Goal: Information Seeking & Learning: Learn about a topic

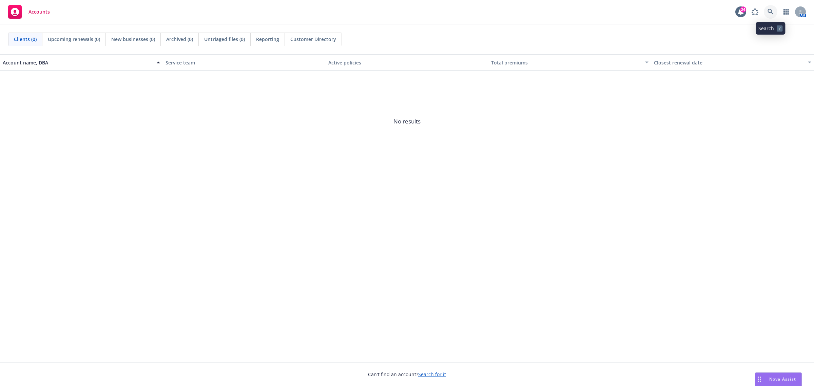
click at [651, 11] on link at bounding box center [771, 12] width 14 height 14
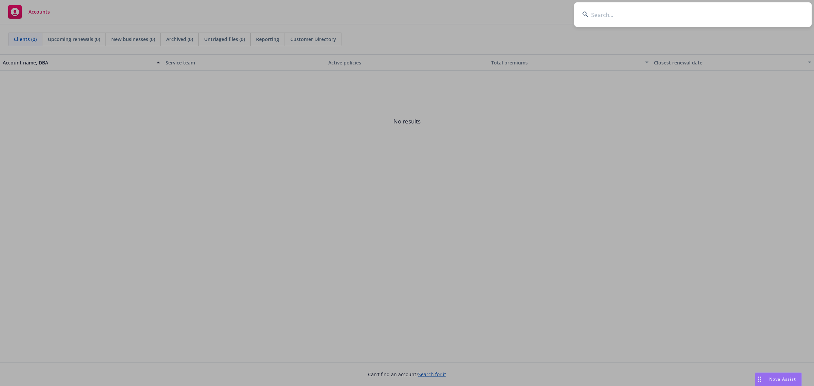
click at [651, 16] on input at bounding box center [692, 14] width 237 height 24
type input "plaid"
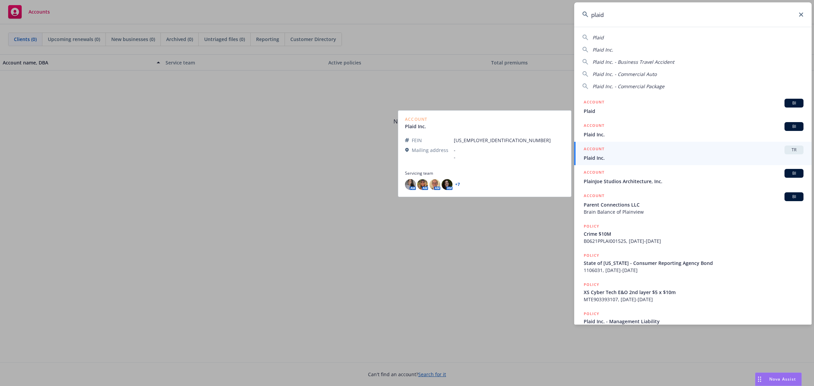
click at [650, 149] on div "ACCOUNT TR" at bounding box center [694, 150] width 220 height 9
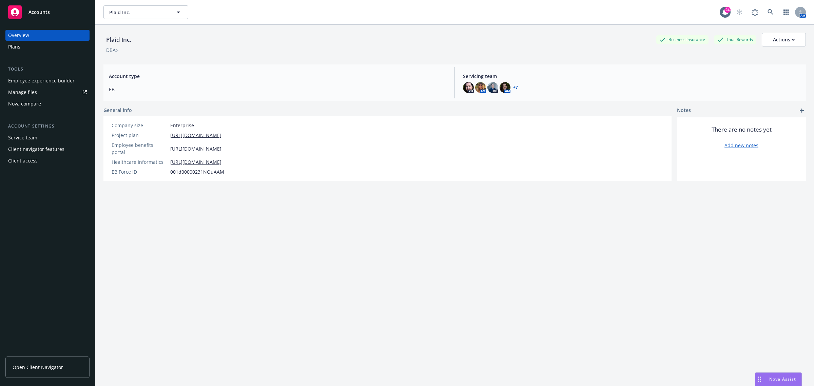
click at [35, 309] on span "Open Client Navigator" at bounding box center [38, 367] width 51 height 7
click at [14, 47] on div "Plans" at bounding box center [14, 46] width 12 height 11
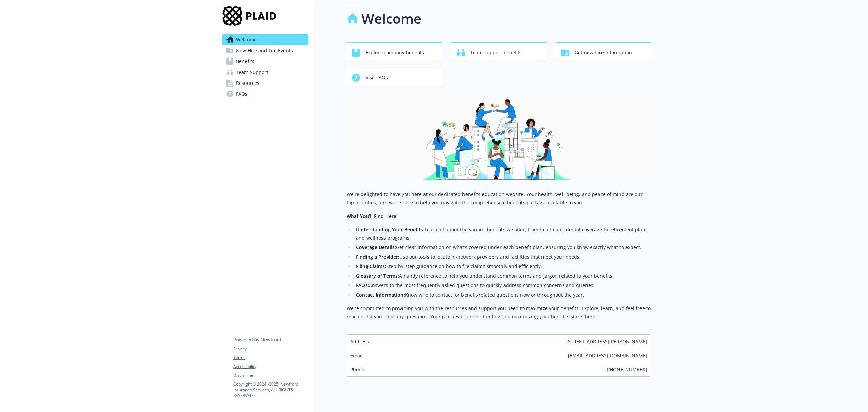
click at [243, 60] on span "Benefits" at bounding box center [245, 61] width 18 height 11
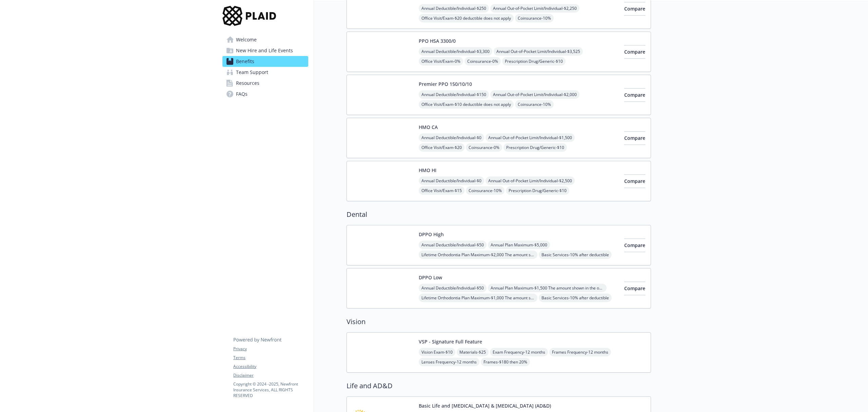
scroll to position [90, 0]
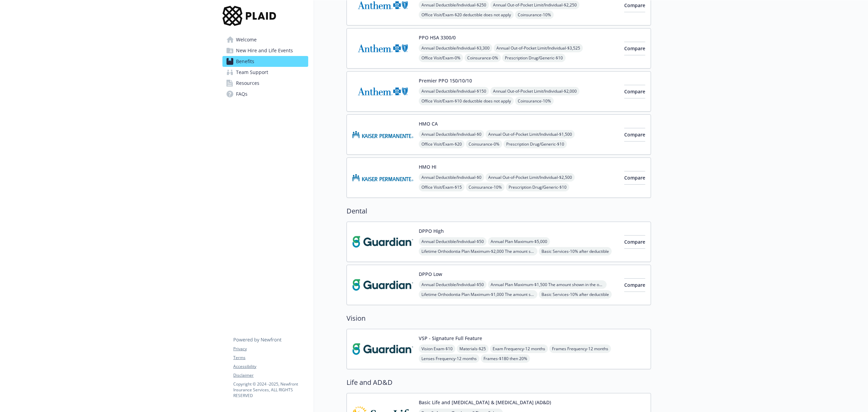
click at [514, 137] on span "Annual Out-of-Pocket Limit/Individual - $1,500" at bounding box center [530, 134] width 89 height 8
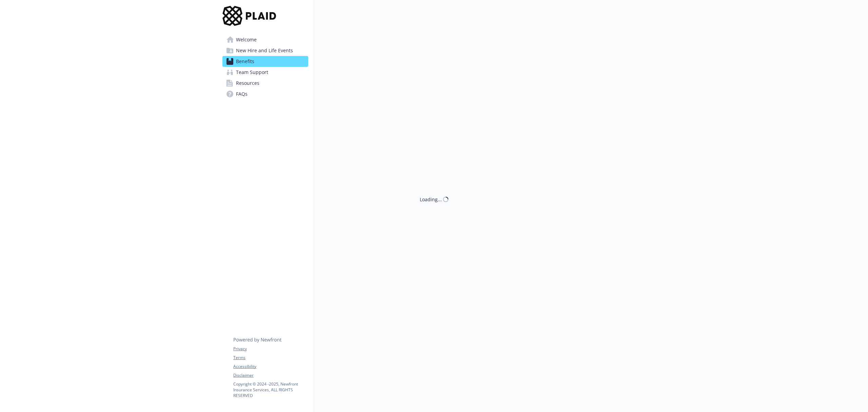
scroll to position [90, 0]
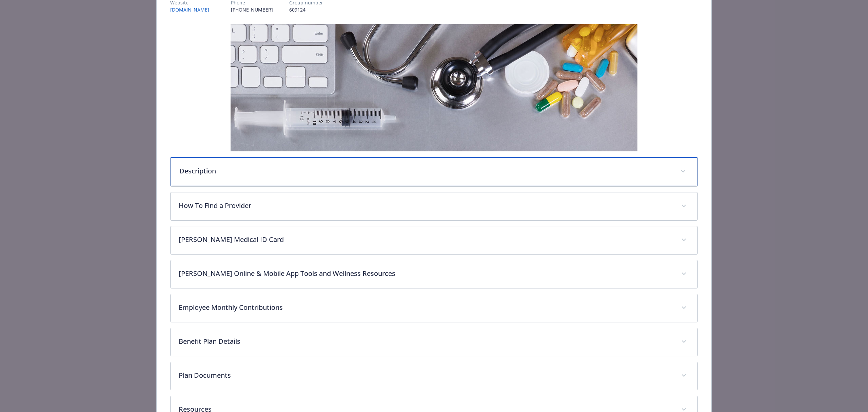
click at [327, 167] on p "Description" at bounding box center [425, 171] width 493 height 10
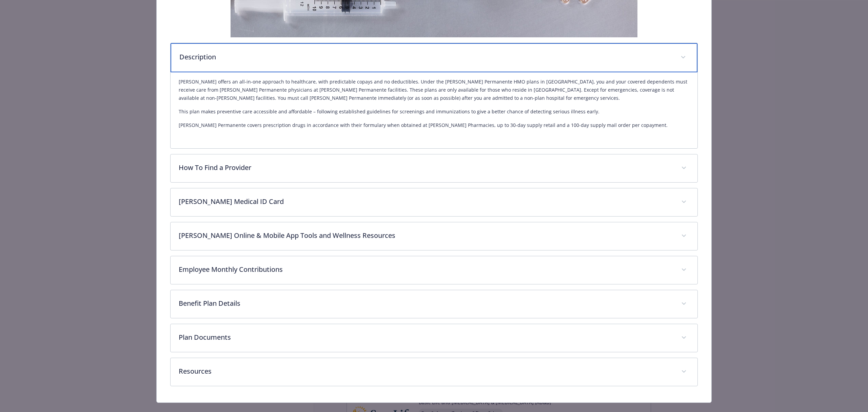
scroll to position [218, 0]
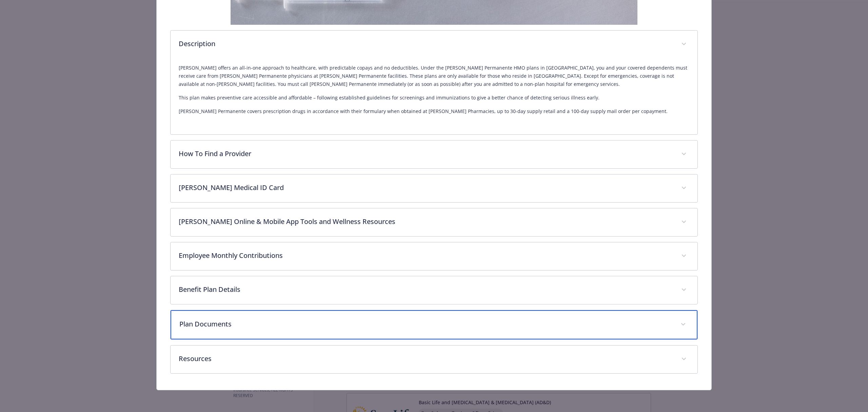
drag, startPoint x: 251, startPoint y: 320, endPoint x: 262, endPoint y: 314, distance: 12.0
click at [251, 319] on p "Plan Documents" at bounding box center [425, 324] width 493 height 10
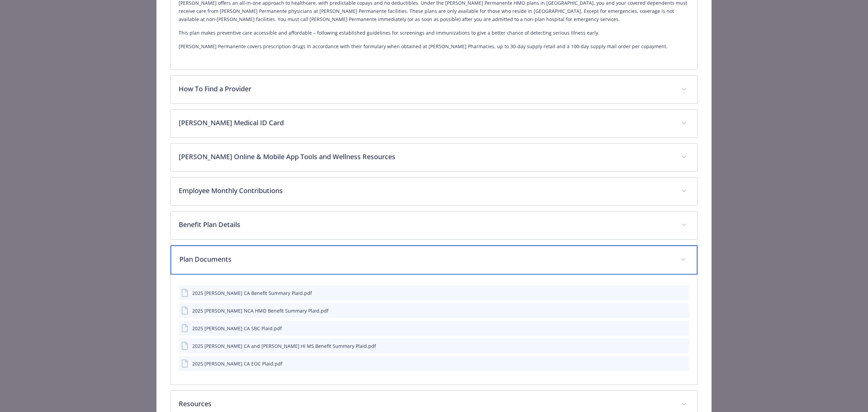
scroll to position [328, 0]
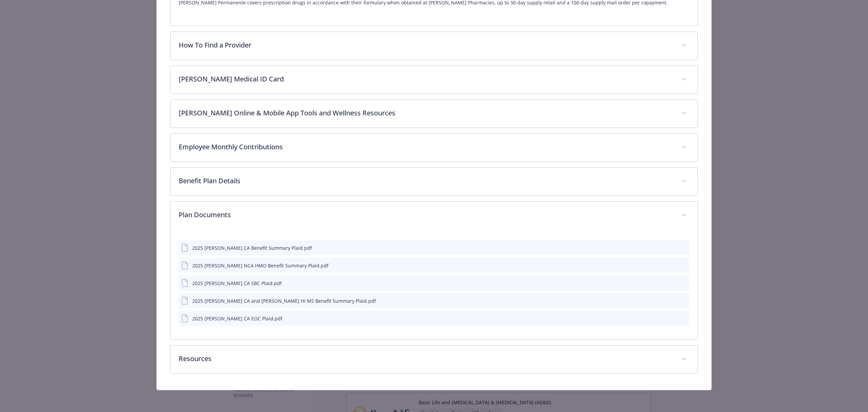
click at [680, 247] on icon "preview file" at bounding box center [683, 247] width 6 height 5
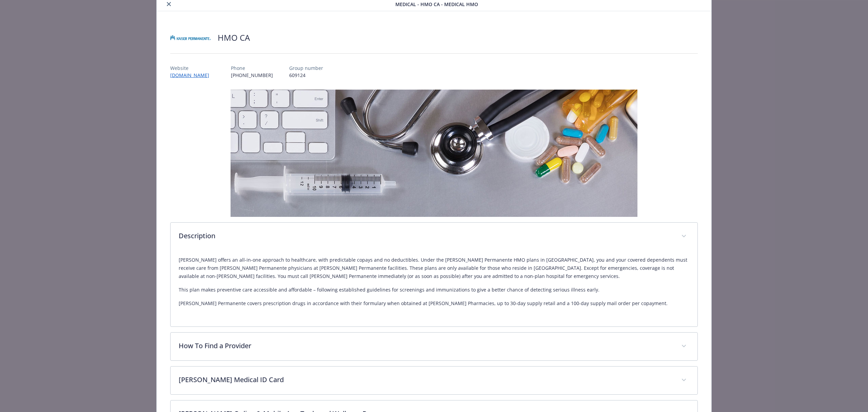
scroll to position [0, 0]
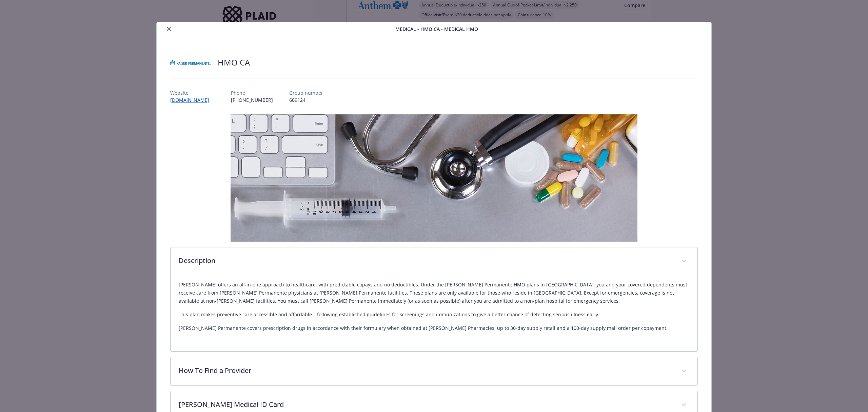
click at [167, 29] on icon "close" at bounding box center [169, 29] width 4 height 4
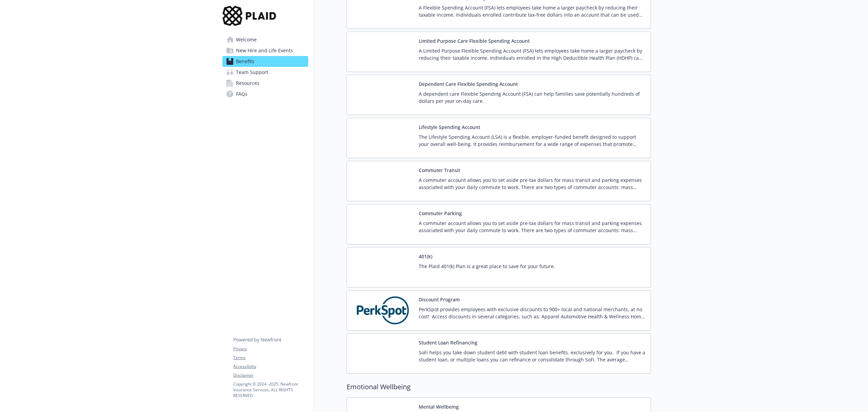
scroll to position [1085, 0]
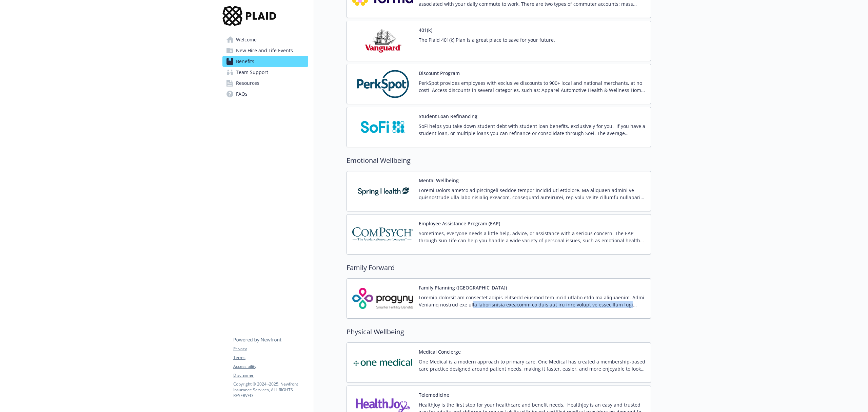
click at [469, 312] on div at bounding box center [532, 303] width 227 height 19
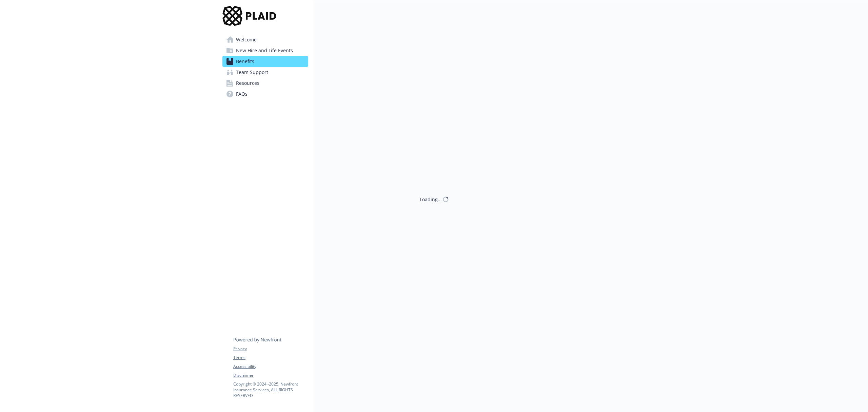
scroll to position [1085, 0]
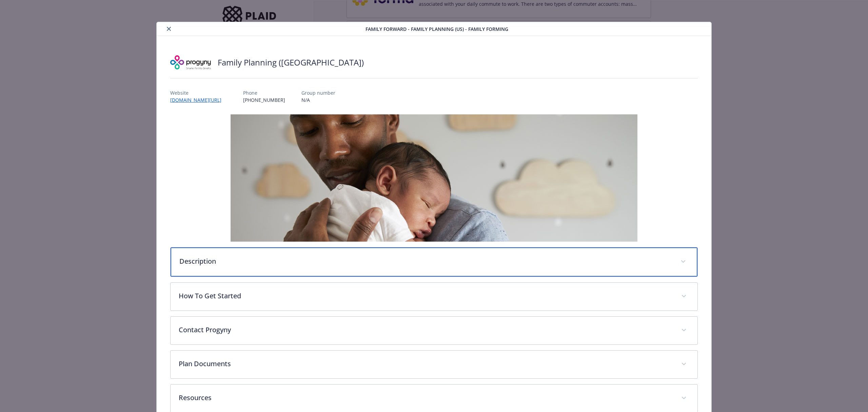
click at [312, 256] on p "Description" at bounding box center [425, 261] width 493 height 10
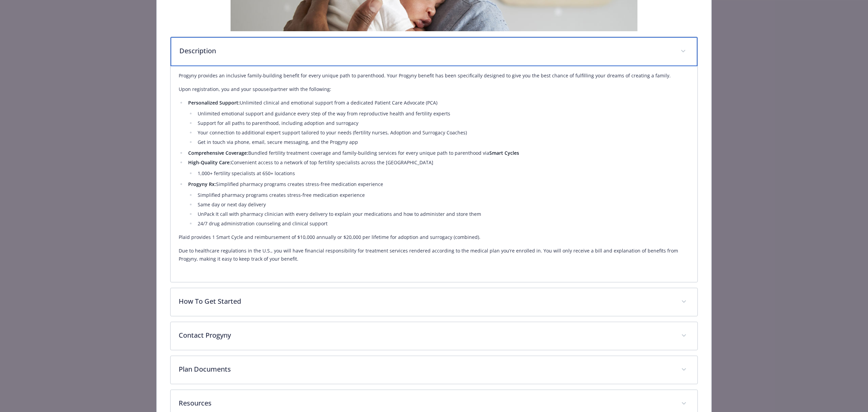
scroll to position [226, 0]
